Goal: Check status: Check status

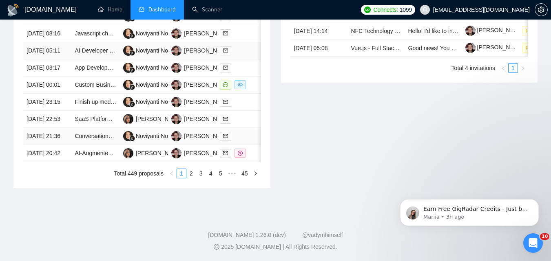
scroll to position [449, 0]
click at [190, 178] on link "2" at bounding box center [191, 173] width 9 height 9
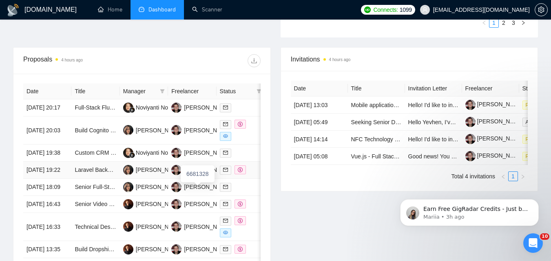
scroll to position [326, 0]
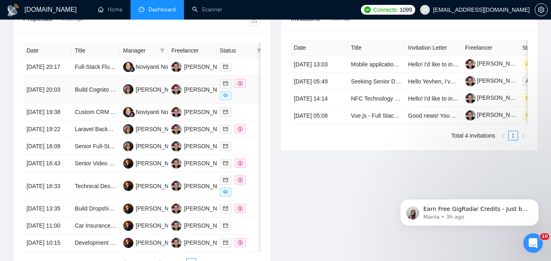
click at [65, 104] on td "[DATE] 20:03" at bounding box center [47, 90] width 48 height 28
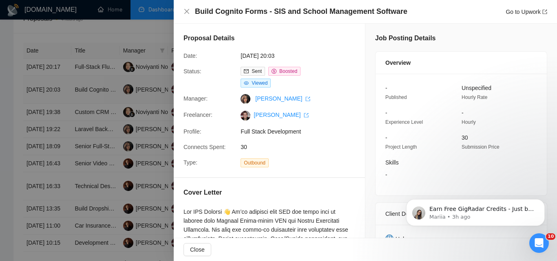
click at [65, 104] on div at bounding box center [278, 130] width 557 height 261
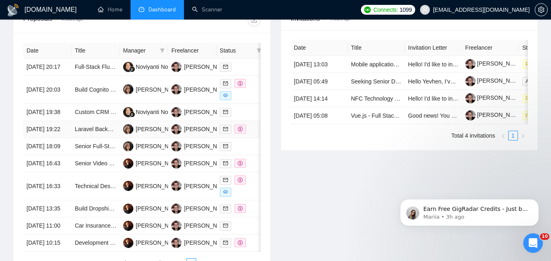
click at [66, 138] on td "[DATE] 19:22" at bounding box center [47, 129] width 48 height 17
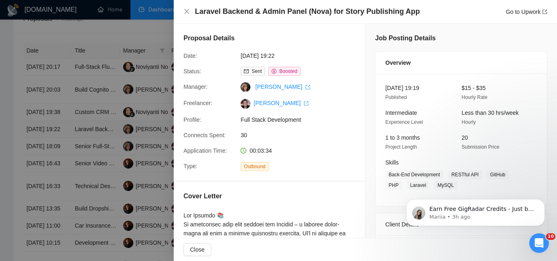
click at [66, 152] on div at bounding box center [278, 130] width 557 height 261
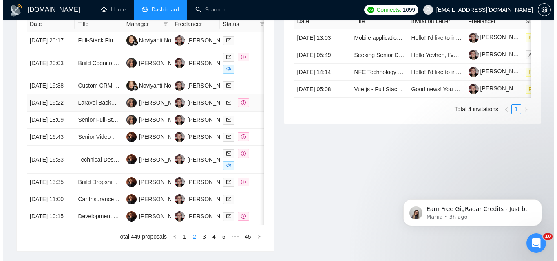
scroll to position [367, 0]
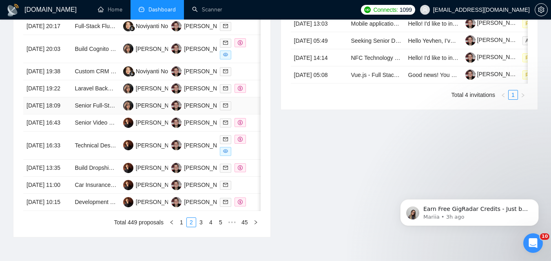
click at [62, 115] on td "[DATE] 18:09" at bounding box center [47, 105] width 48 height 17
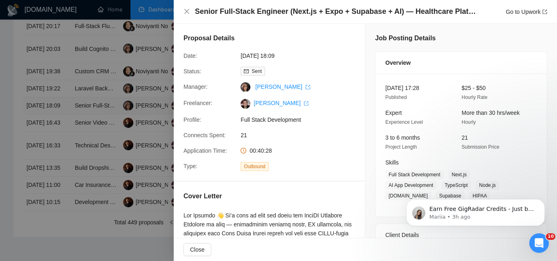
click at [62, 138] on div at bounding box center [278, 130] width 557 height 261
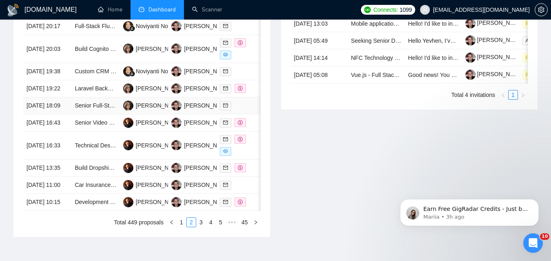
click at [62, 115] on td "[DATE] 18:09" at bounding box center [47, 105] width 48 height 17
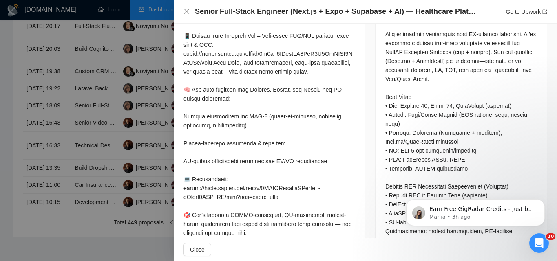
scroll to position [394, 0]
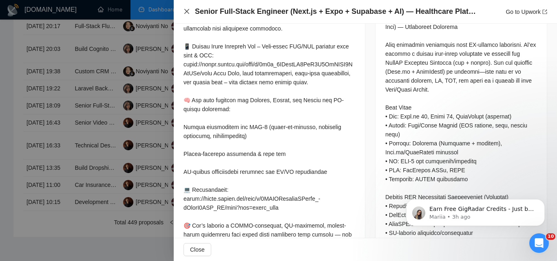
click at [186, 13] on icon "close" at bounding box center [186, 11] width 5 height 5
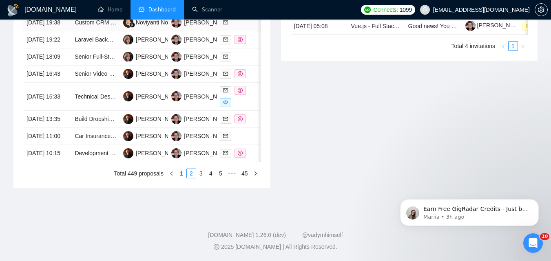
scroll to position [483, 0]
click at [183, 173] on link "1" at bounding box center [181, 173] width 9 height 9
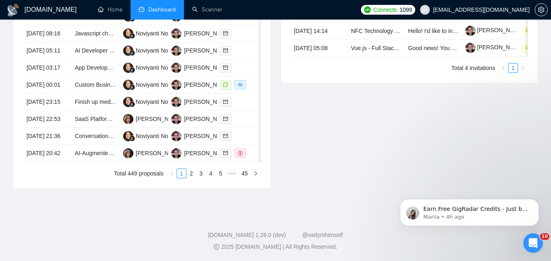
scroll to position [478, 0]
click at [194, 176] on link "2" at bounding box center [191, 173] width 9 height 9
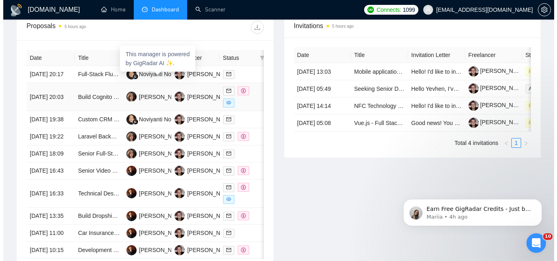
scroll to position [396, 0]
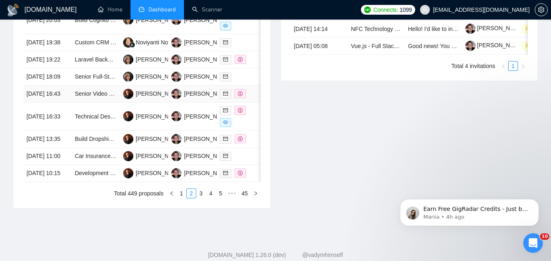
click at [64, 103] on td "[DATE] 16:43" at bounding box center [47, 94] width 48 height 17
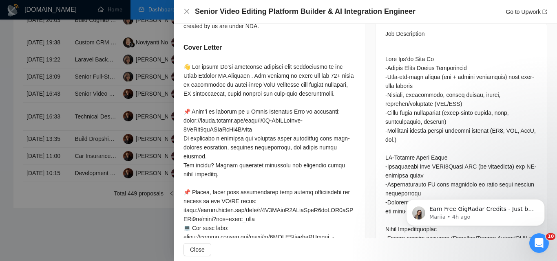
scroll to position [394, 0]
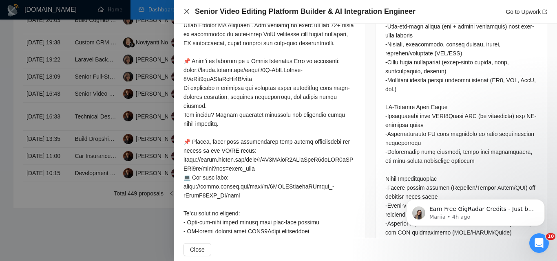
click at [186, 14] on icon "close" at bounding box center [187, 11] width 7 height 7
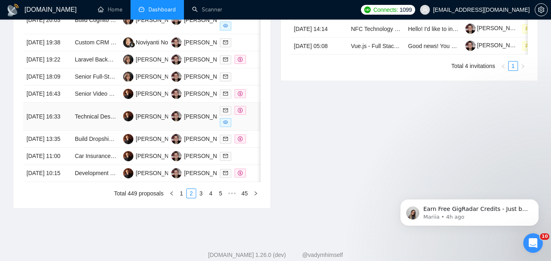
click at [64, 131] on td "[DATE] 16:33" at bounding box center [47, 117] width 48 height 28
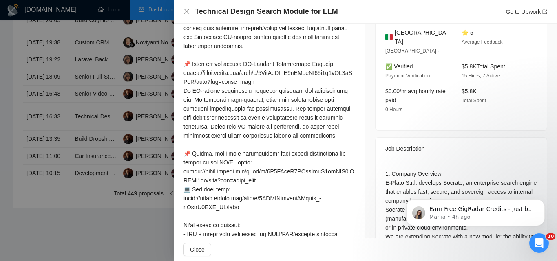
scroll to position [213, 0]
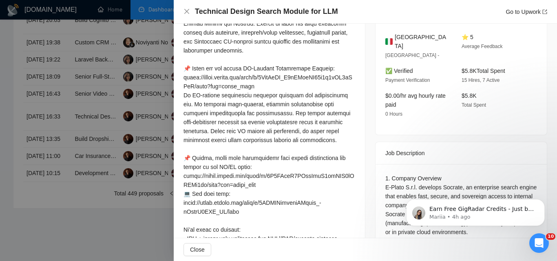
click at [191, 9] on div "Technical Design Search Module for LLM Go to Upwork" at bounding box center [366, 12] width 364 height 10
click at [191, 10] on div "Technical Design Search Module for LLM Go to Upwork" at bounding box center [366, 12] width 364 height 10
click at [190, 14] on icon "close" at bounding box center [187, 11] width 7 height 7
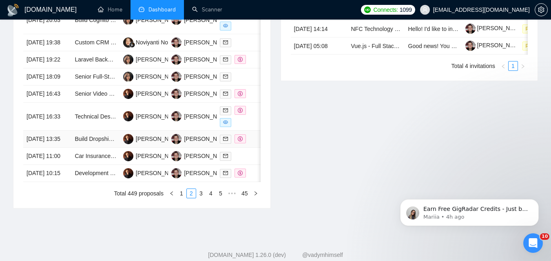
click at [68, 148] on td "[DATE] 13:35" at bounding box center [47, 139] width 48 height 17
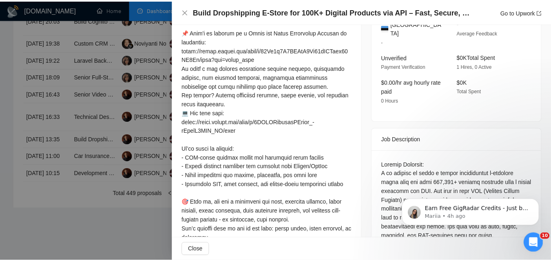
scroll to position [295, 0]
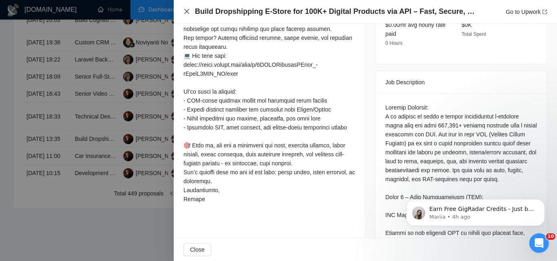
click at [189, 15] on icon "close" at bounding box center [187, 11] width 7 height 7
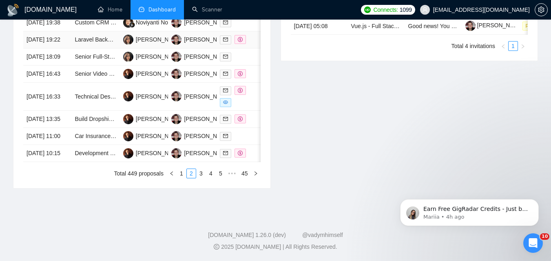
scroll to position [483, 0]
click at [182, 171] on link "1" at bounding box center [181, 173] width 9 height 9
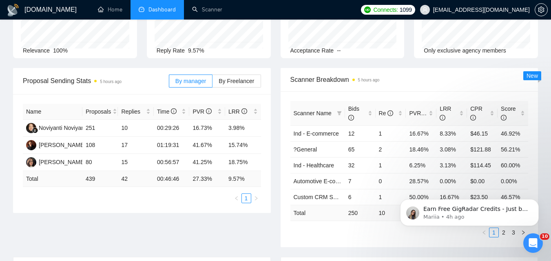
scroll to position [0, 0]
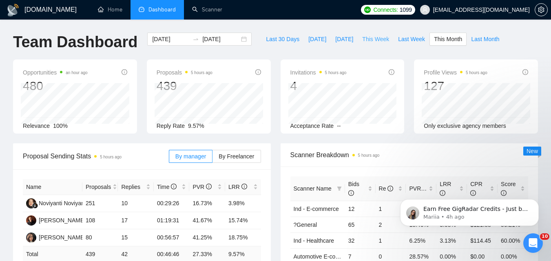
click at [364, 40] on span "This Week" at bounding box center [375, 39] width 27 height 9
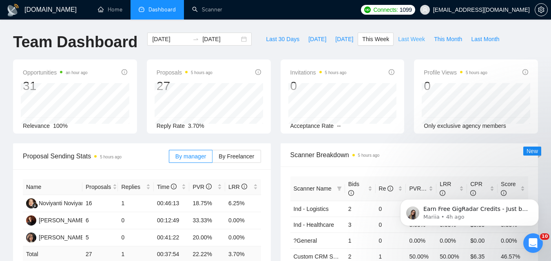
click at [398, 40] on span "Last Week" at bounding box center [411, 39] width 27 height 9
type input "[DATE]"
click at [450, 40] on span "This Month" at bounding box center [448, 39] width 28 height 9
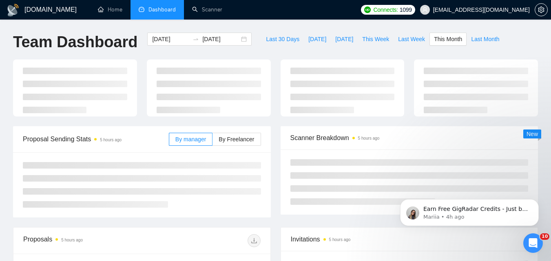
type input "[DATE]"
